Goal: Information Seeking & Learning: Find specific fact

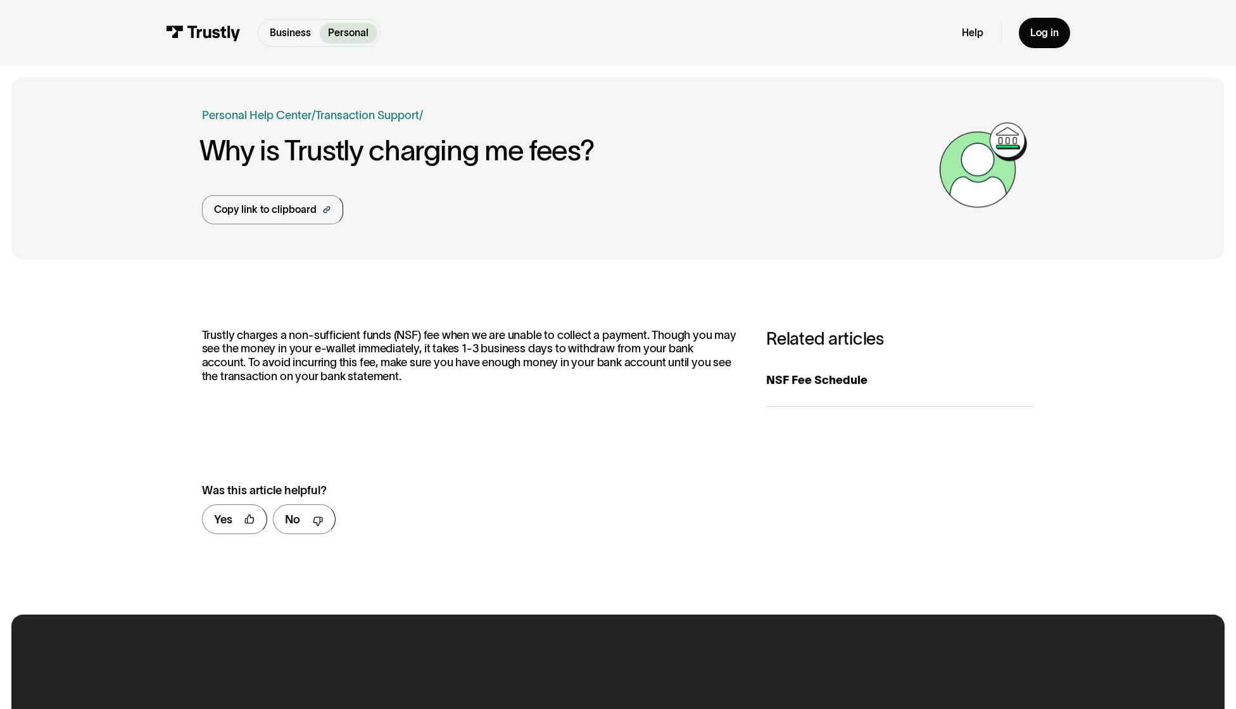
click at [502, 342] on p "Trustly charges a non-sufficient funds (NSF) fee when we are unable to collect …" at bounding box center [470, 355] width 536 height 55
click at [821, 377] on div "NSF Fee Schedule" at bounding box center [900, 379] width 268 height 17
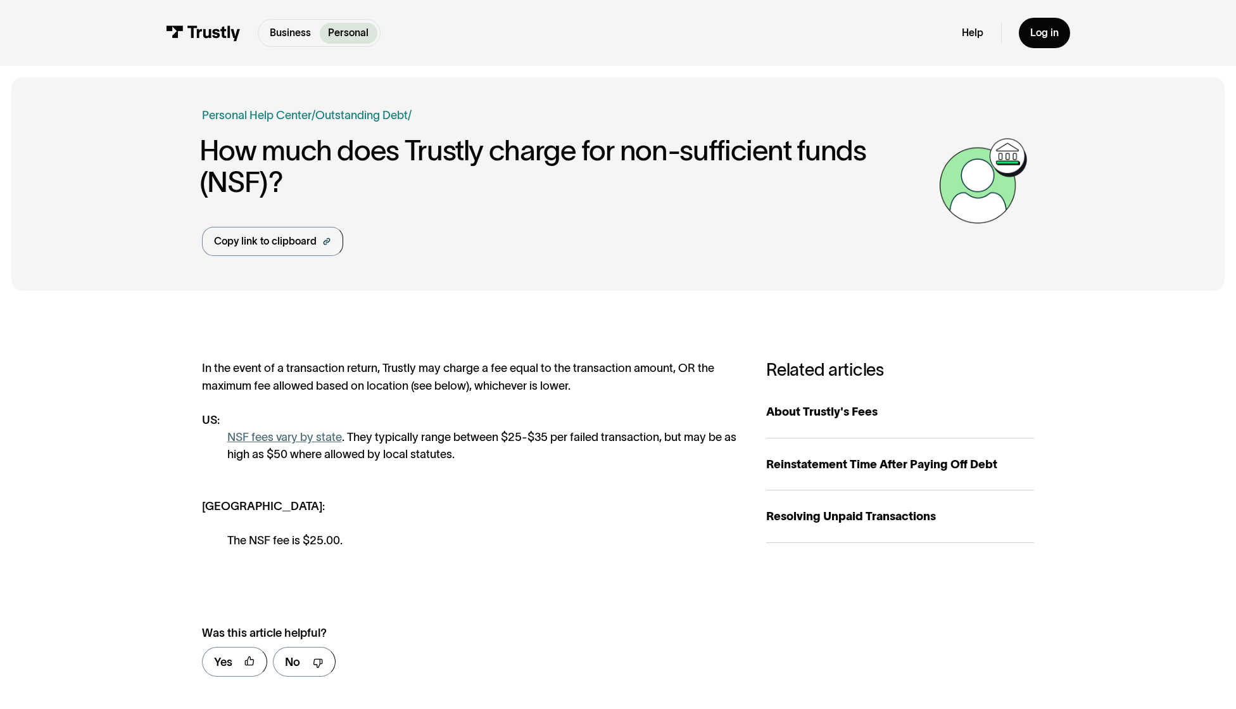
click at [315, 439] on link "NSF fees vary by state" at bounding box center [284, 436] width 115 height 13
